Goal: Information Seeking & Learning: Learn about a topic

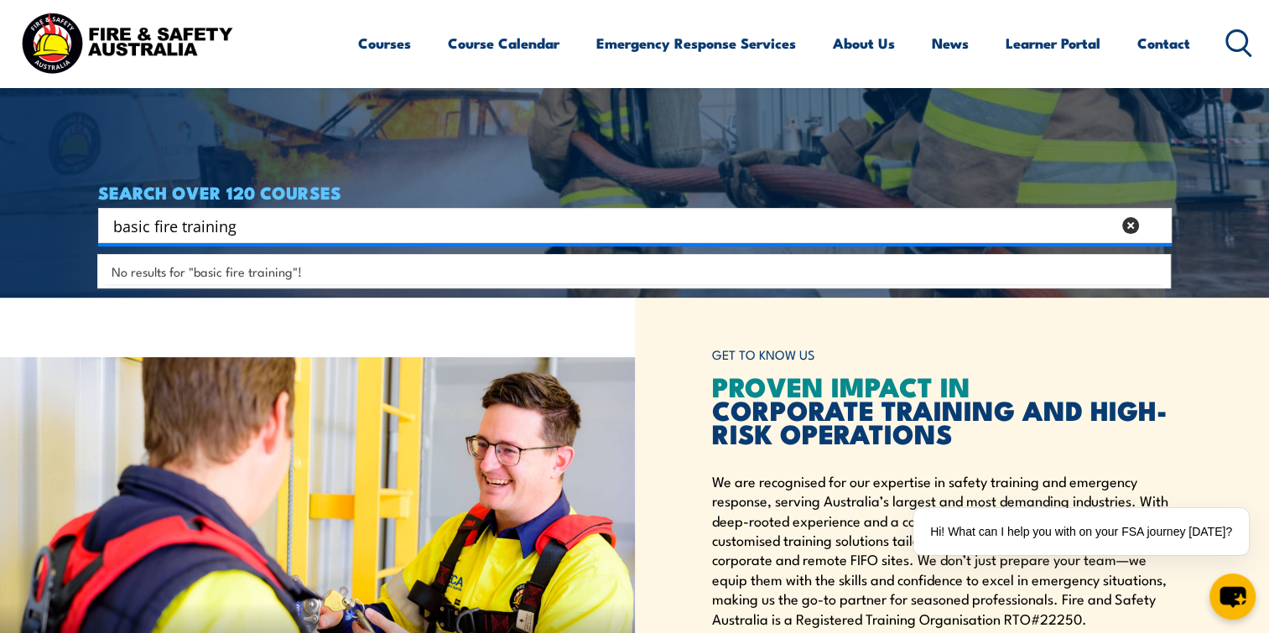
type input "basic fire training"
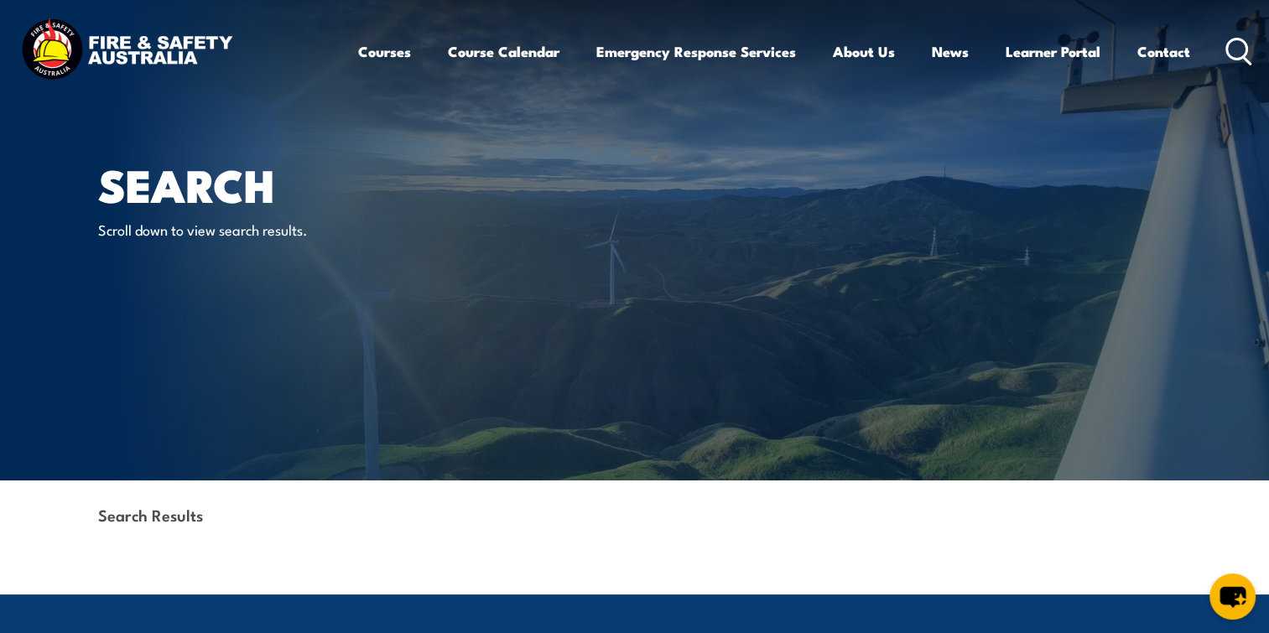
click at [1241, 47] on icon at bounding box center [1238, 52] width 27 height 28
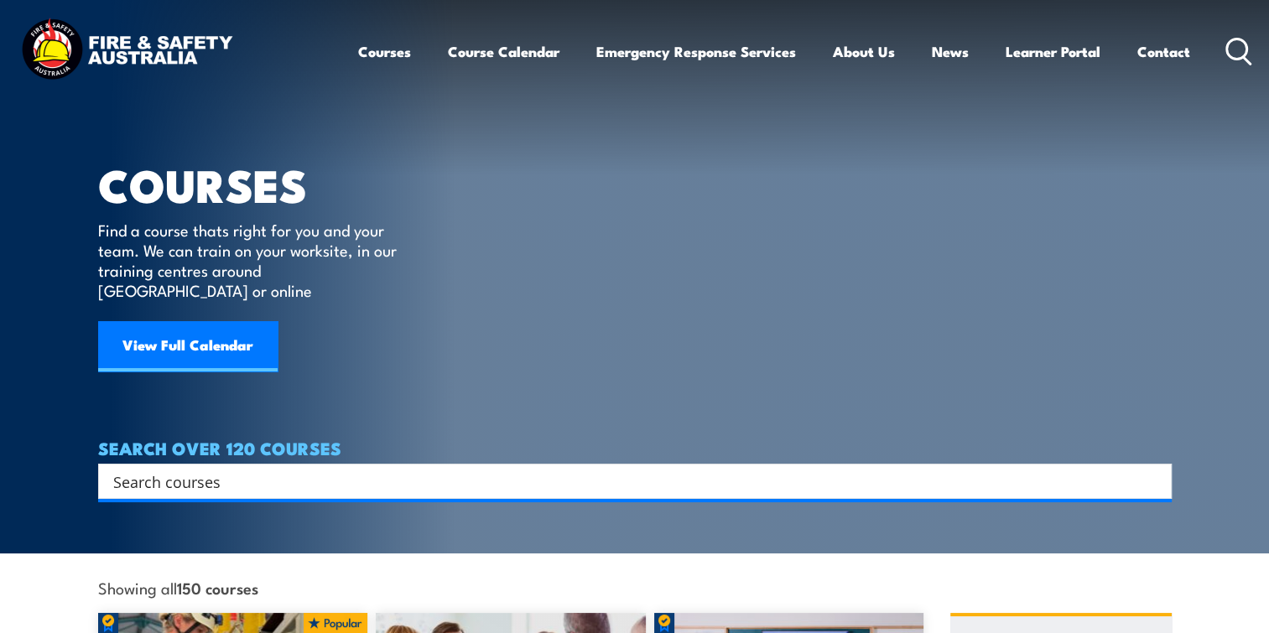
click at [374, 469] on input "Search input" at bounding box center [624, 481] width 1022 height 25
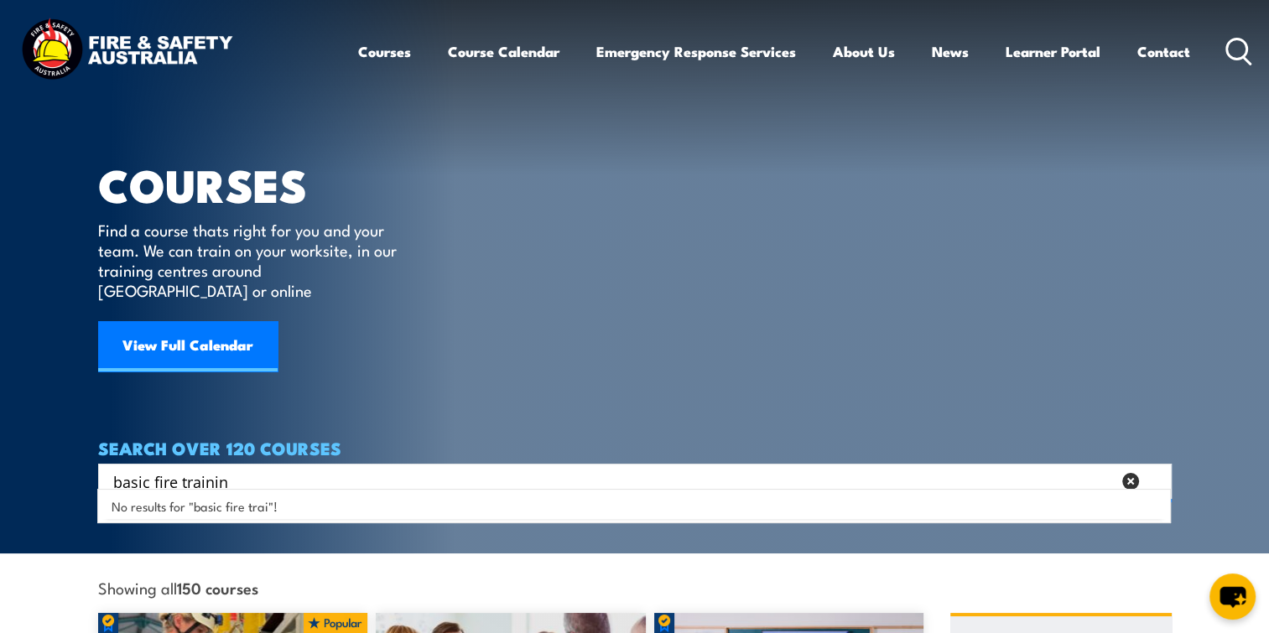
type input "basic fire training"
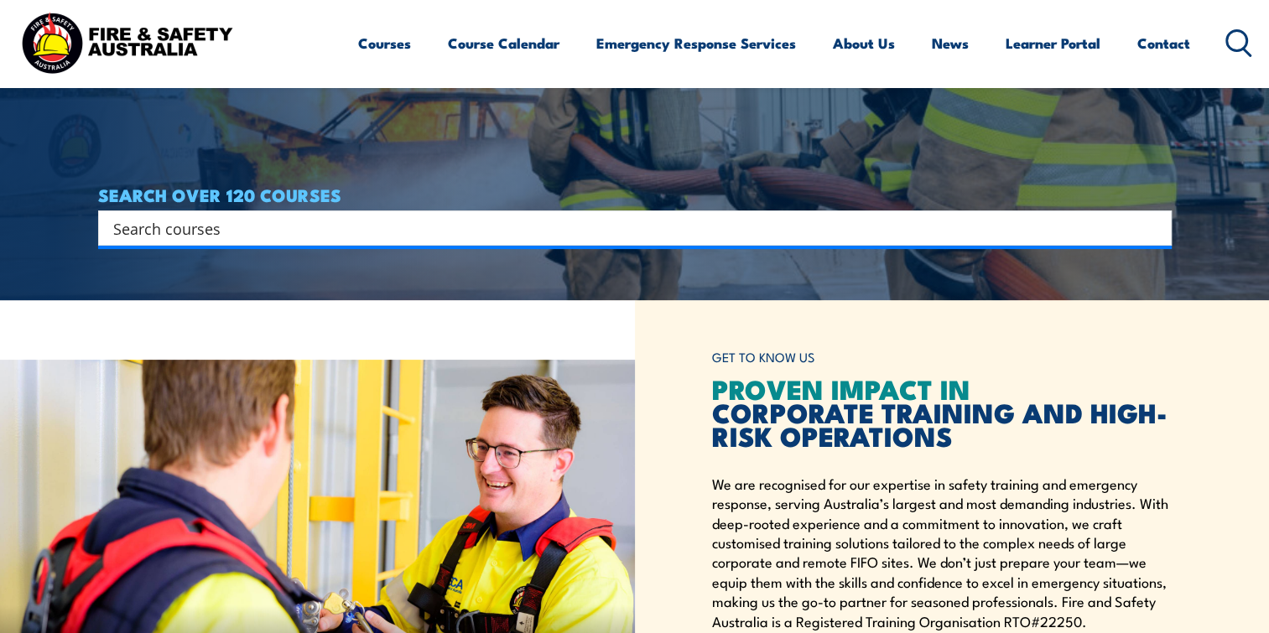
scroll to position [335, 0]
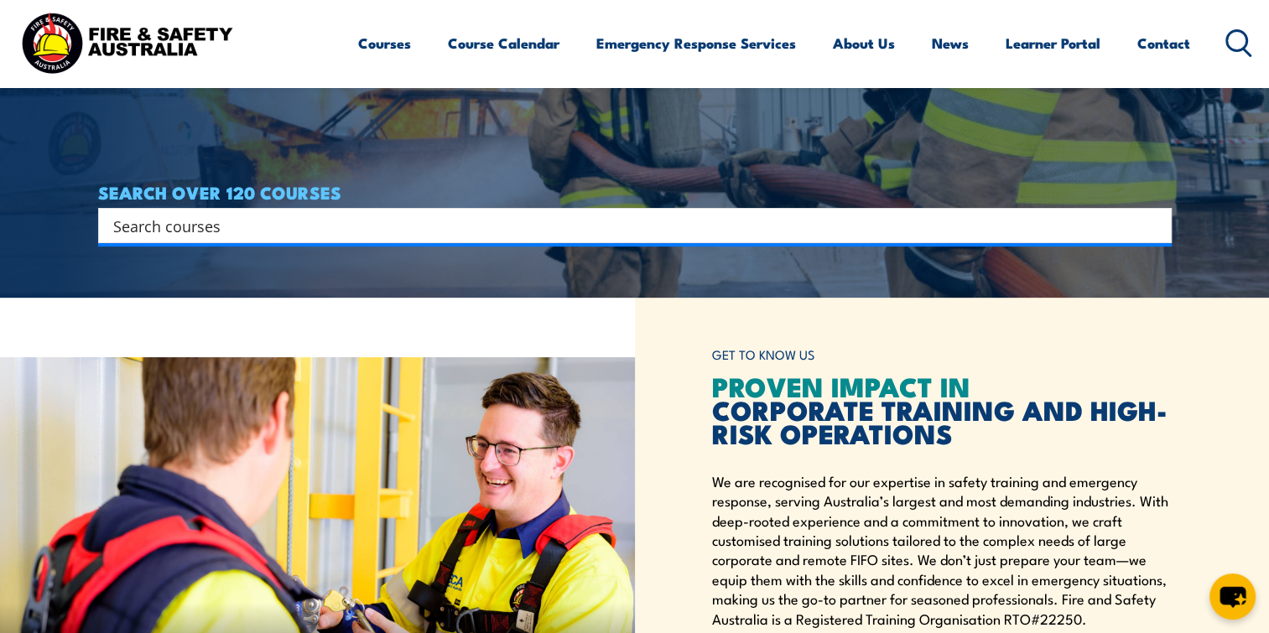
click at [356, 222] on input "Search input" at bounding box center [624, 225] width 1022 height 25
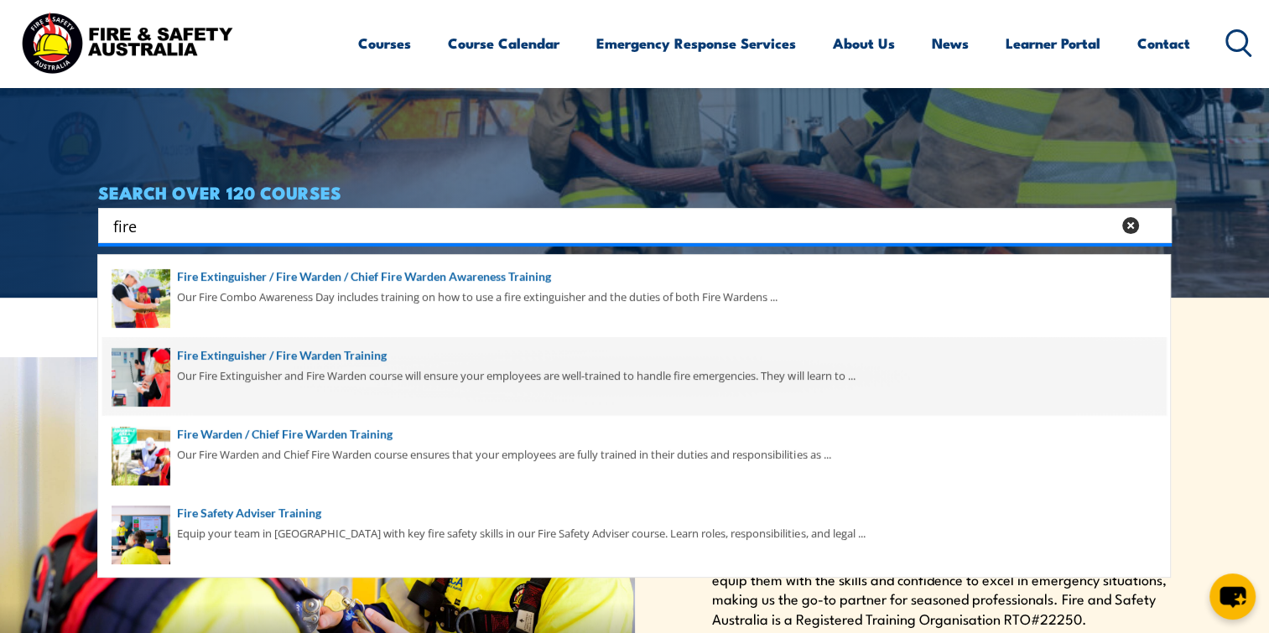
type input "fire"
click at [309, 358] on span at bounding box center [634, 376] width 1064 height 79
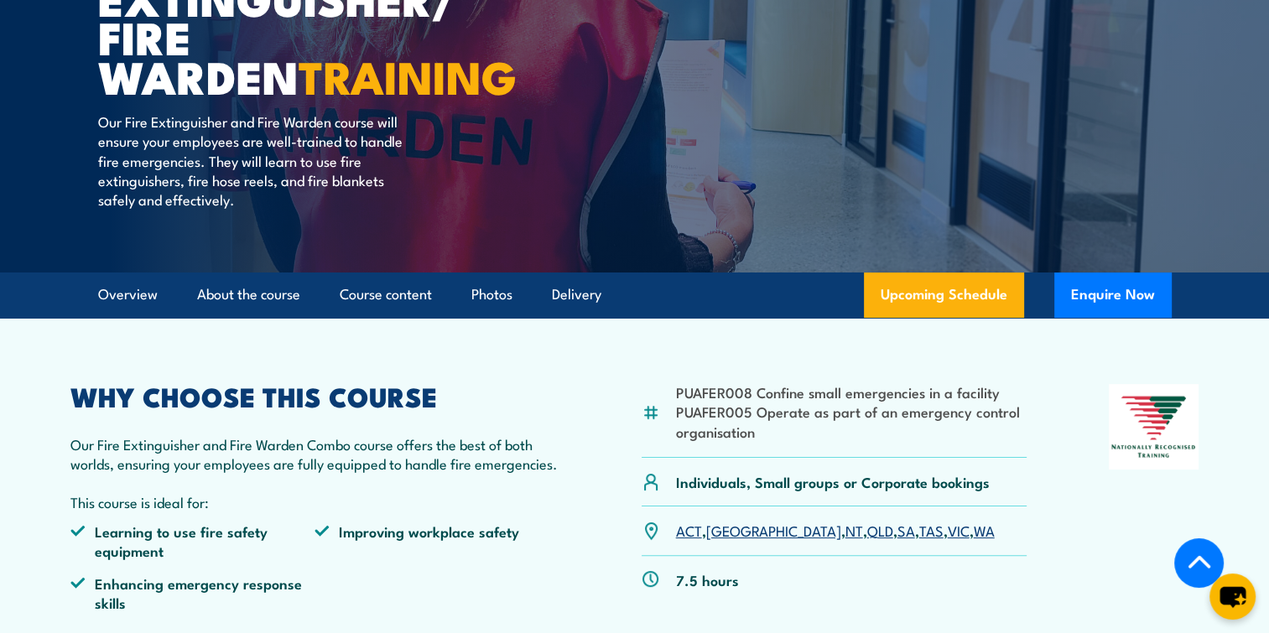
scroll to position [84, 0]
